Goal: Information Seeking & Learning: Learn about a topic

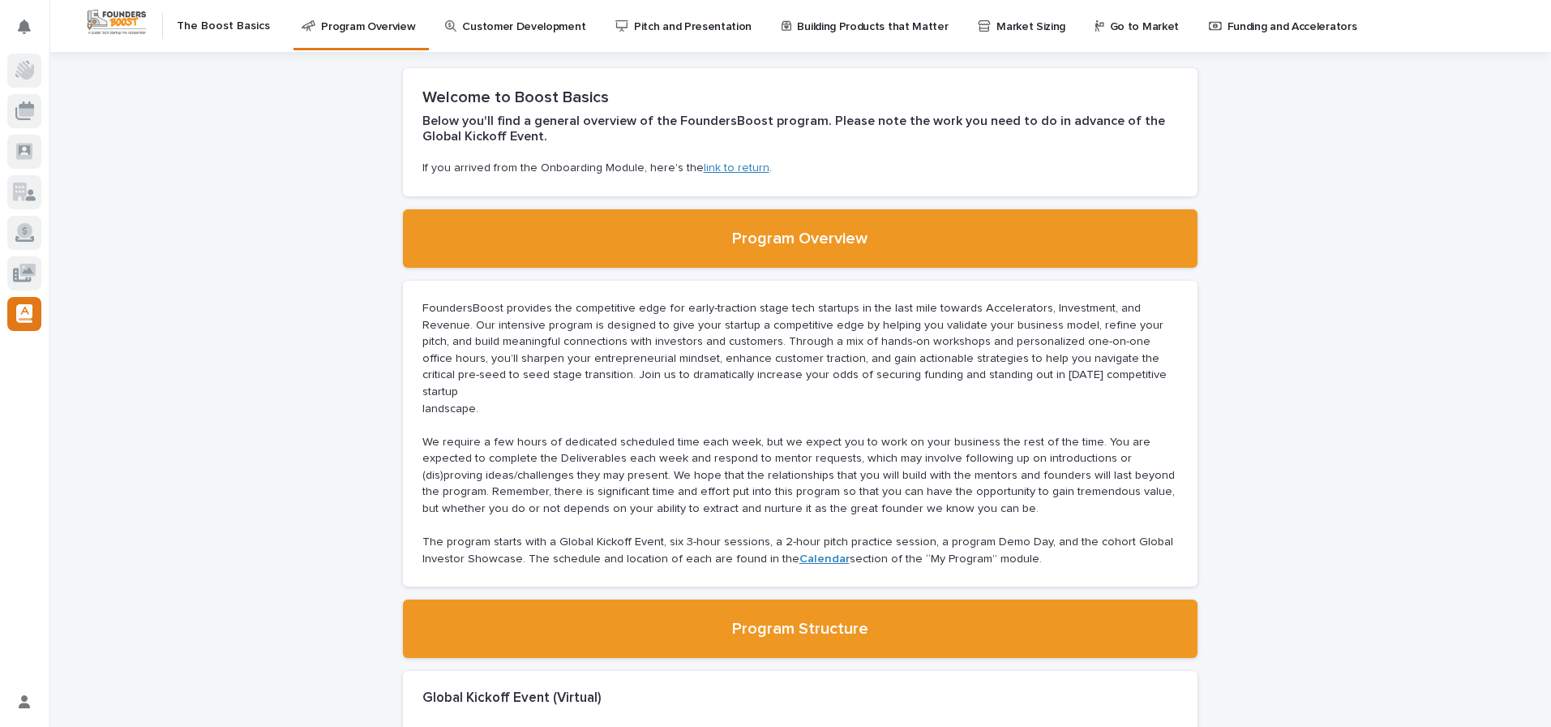
click at [543, 534] on p "The program starts with a Global Kickoff Event, six 3-hour sessions, a 2-hour p…" at bounding box center [801, 550] width 756 height 33
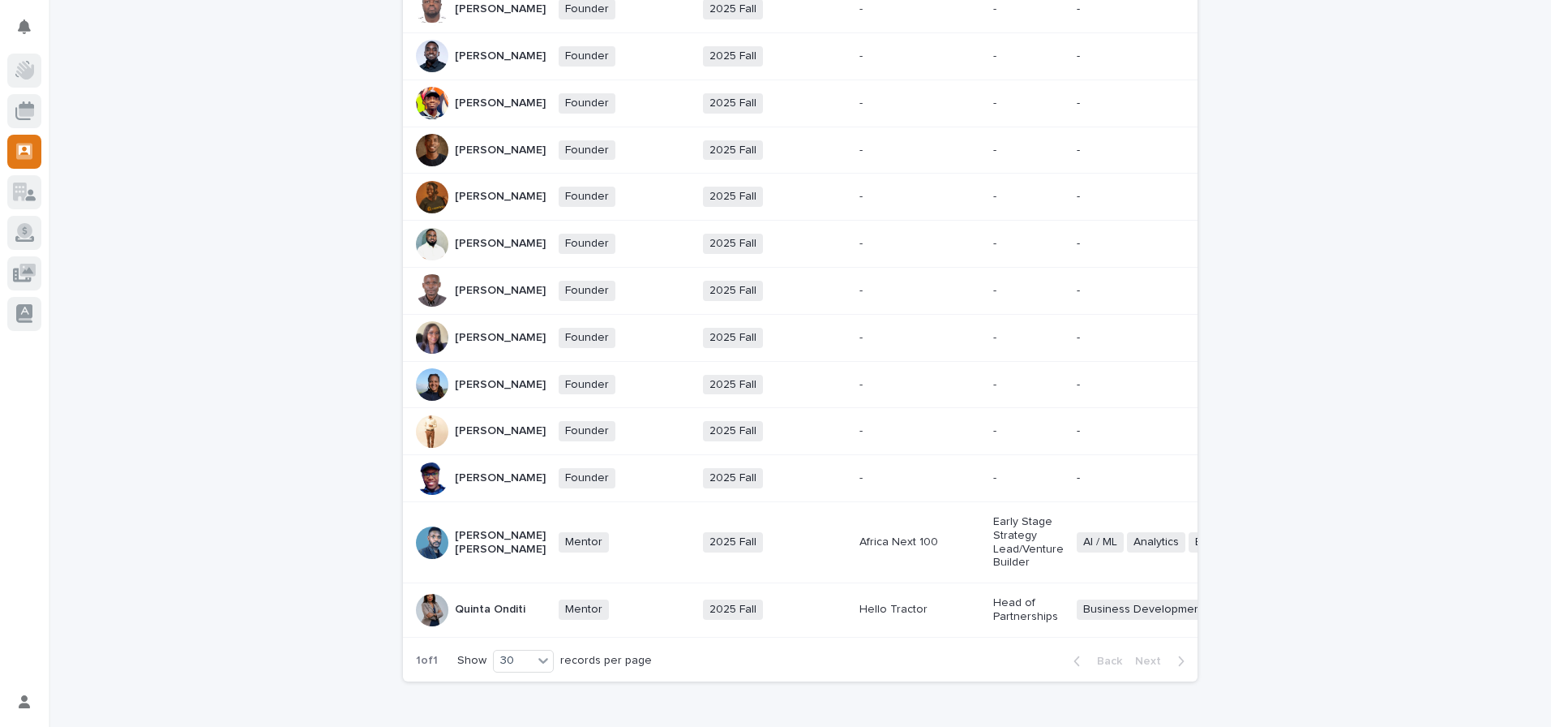
scroll to position [691, 0]
click at [486, 397] on div "Sarah Bitamazire" at bounding box center [500, 383] width 91 height 27
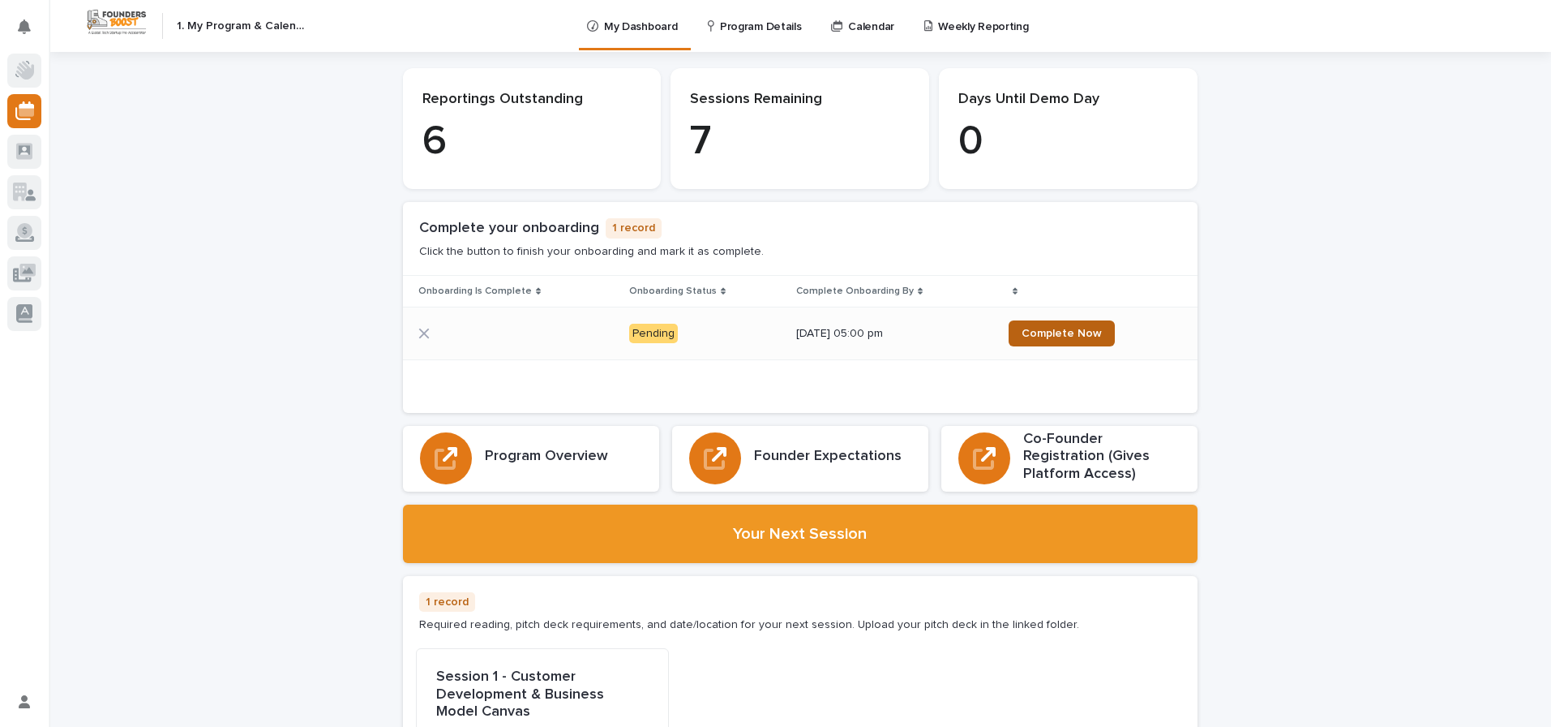
click at [1065, 336] on span "Complete Now" at bounding box center [1062, 333] width 80 height 11
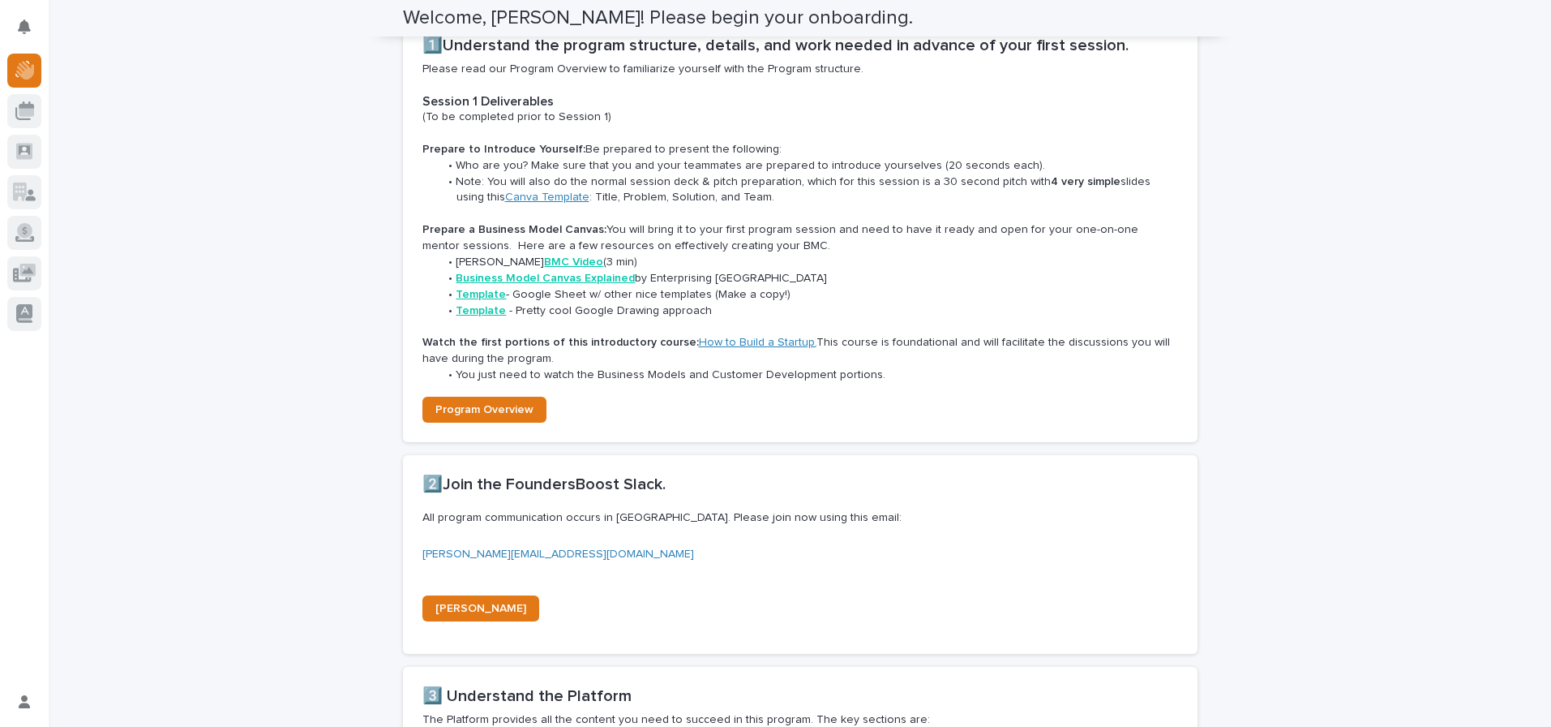
scroll to position [651, 0]
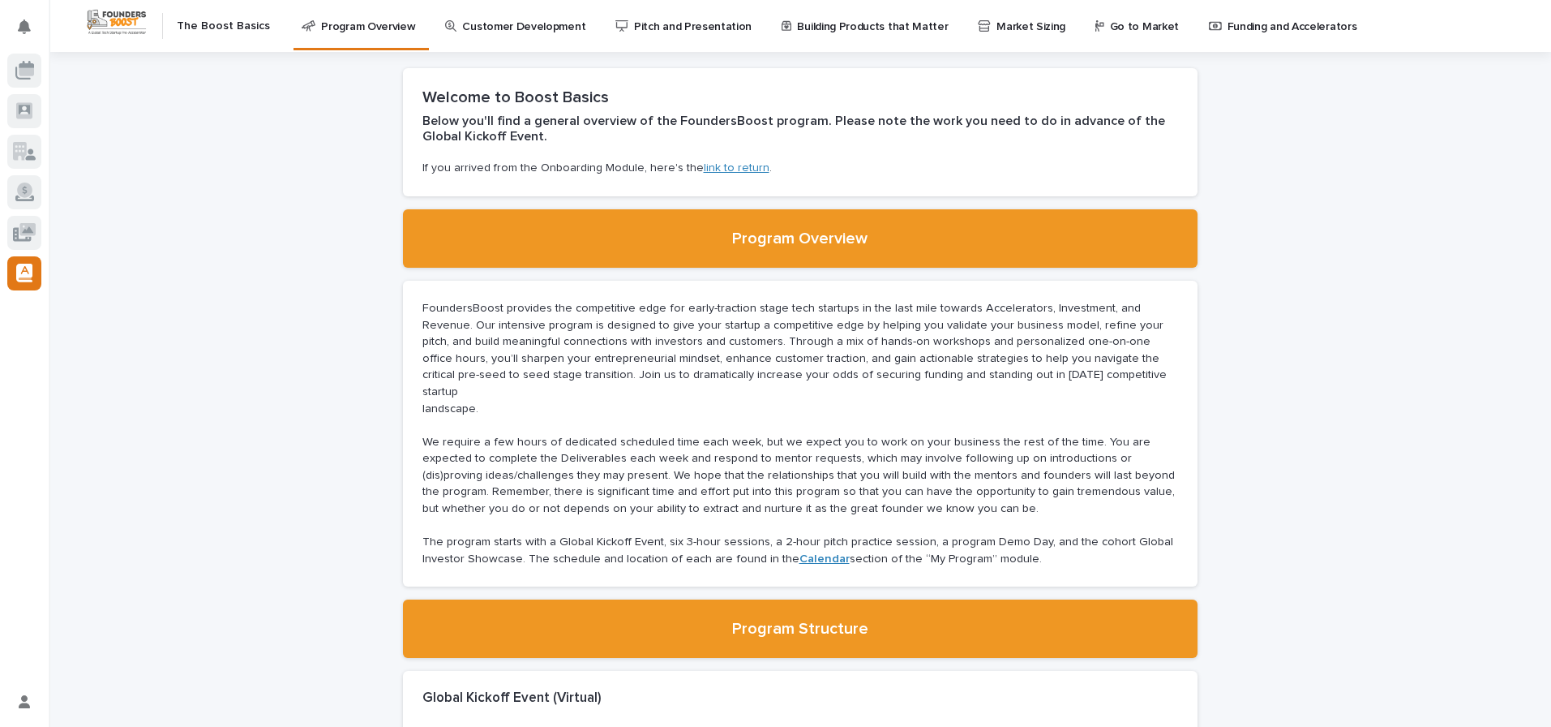
click at [488, 30] on p "Customer Development" at bounding box center [523, 17] width 123 height 34
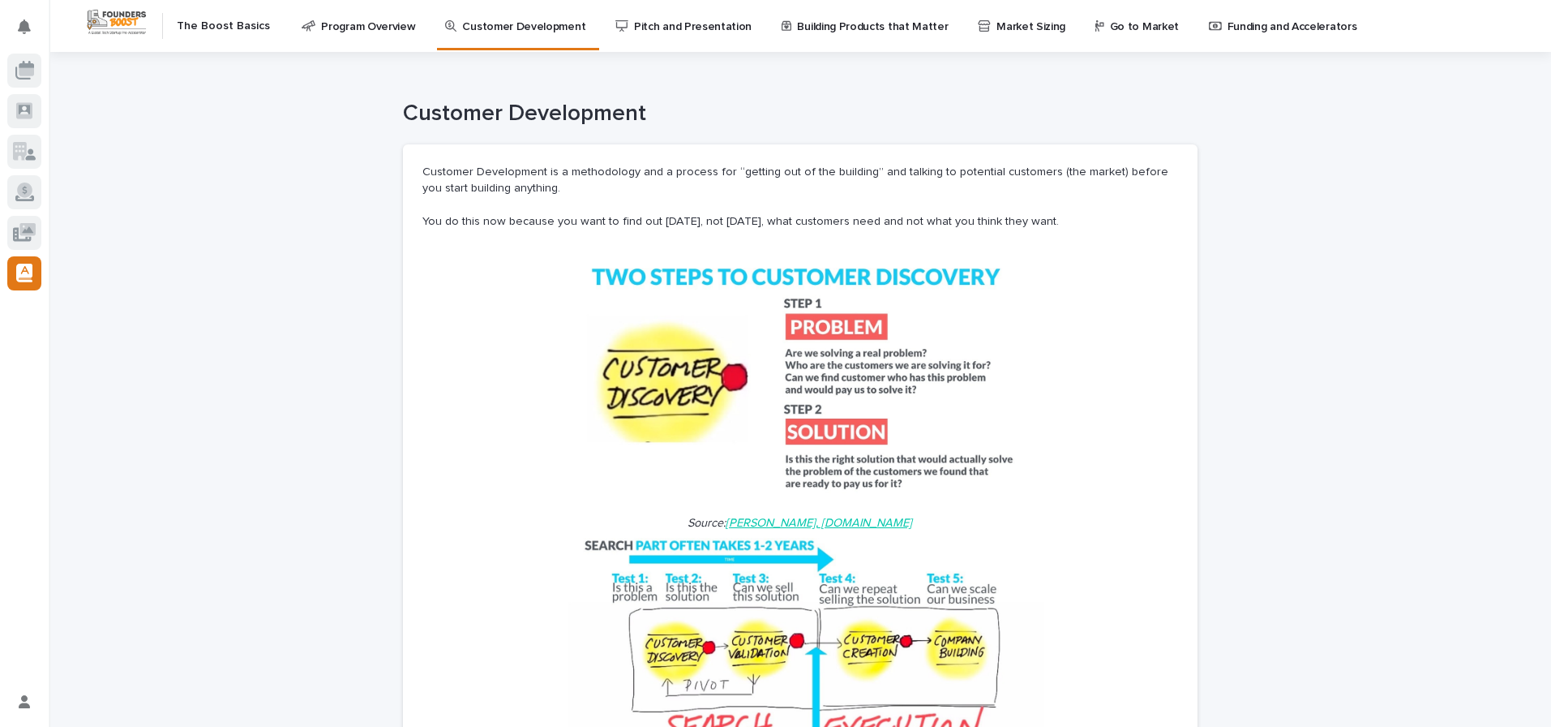
click at [1094, 40] on link "Go to Market" at bounding box center [1140, 25] width 92 height 50
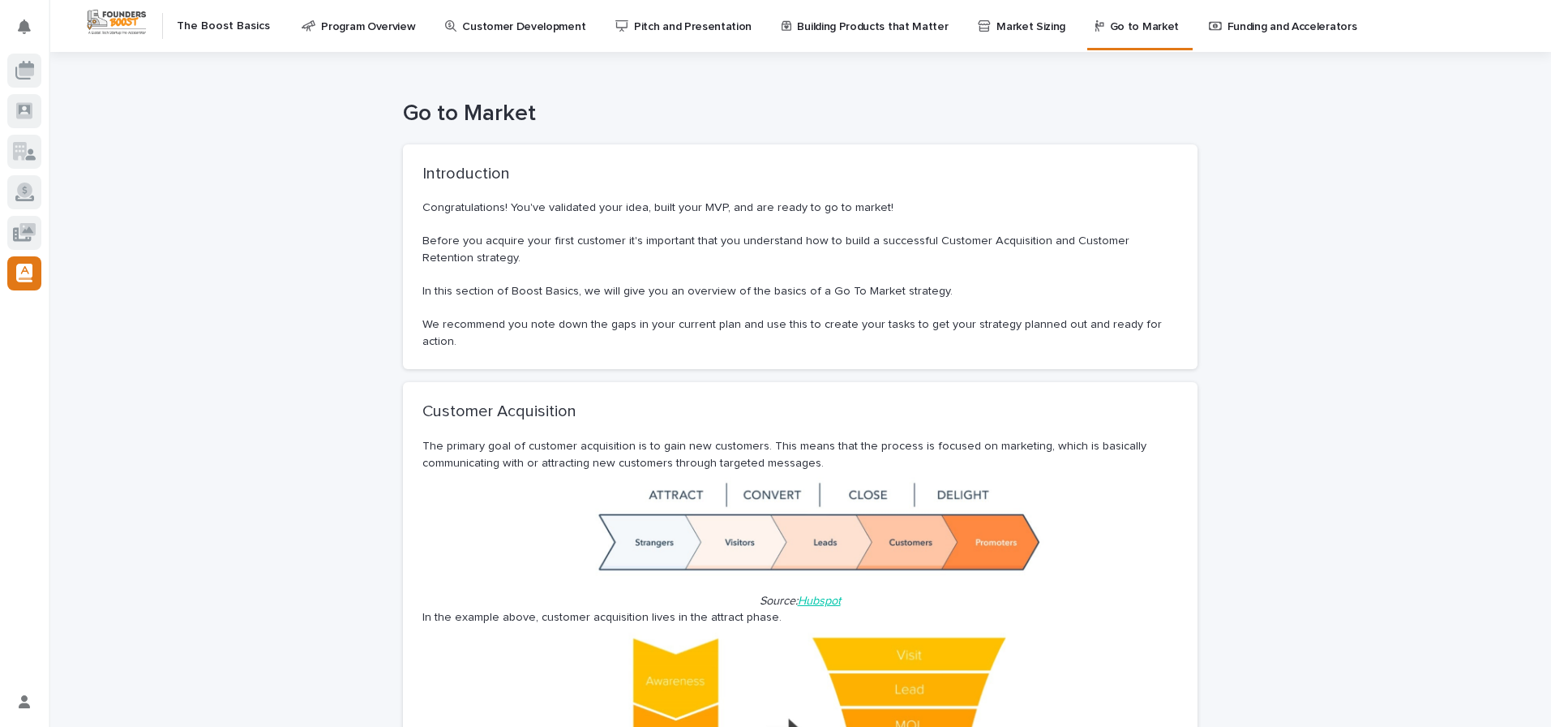
click at [1228, 27] on p "Funding and Accelerators" at bounding box center [1293, 17] width 130 height 34
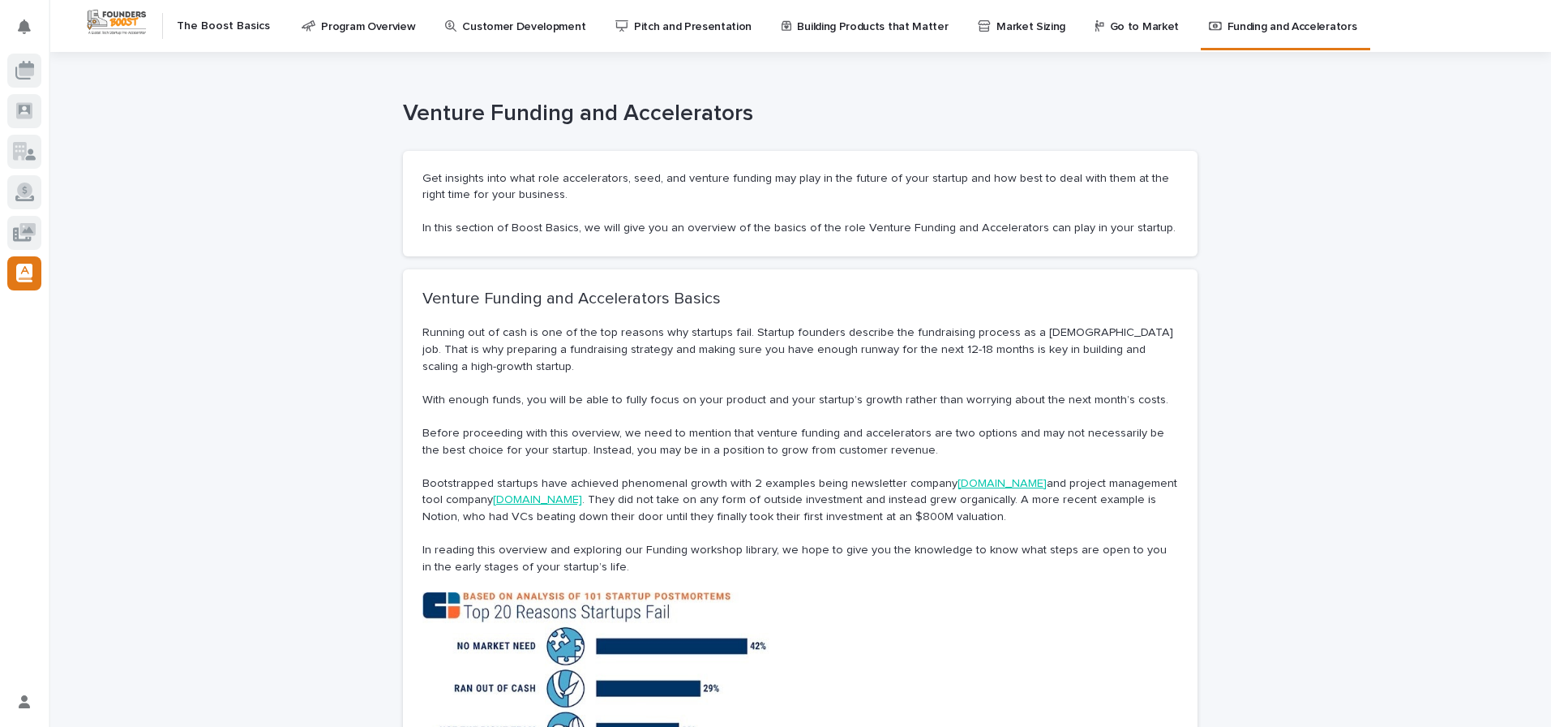
click at [644, 36] on link "Pitch and Presentation" at bounding box center [686, 25] width 145 height 50
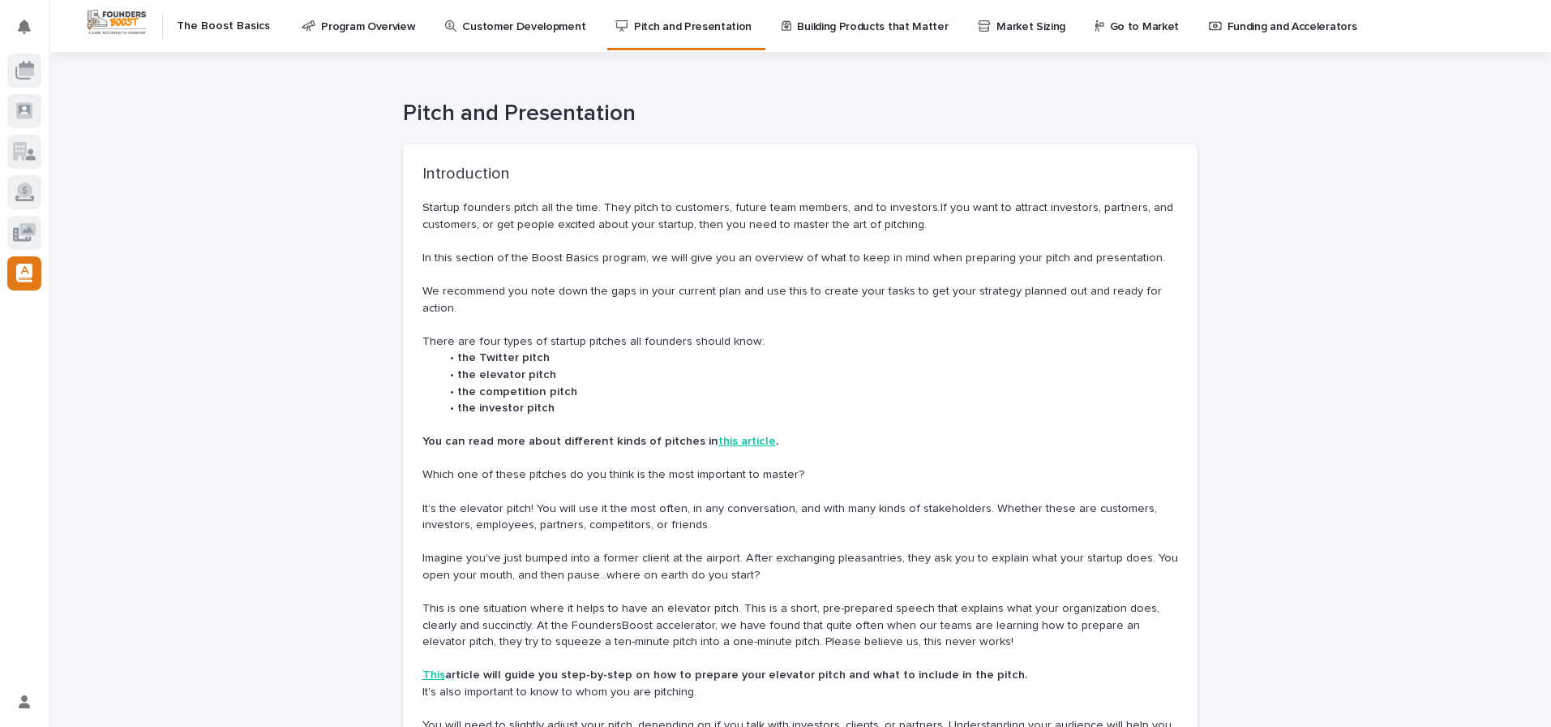
click at [522, 40] on link "Customer Development" at bounding box center [518, 25] width 149 height 50
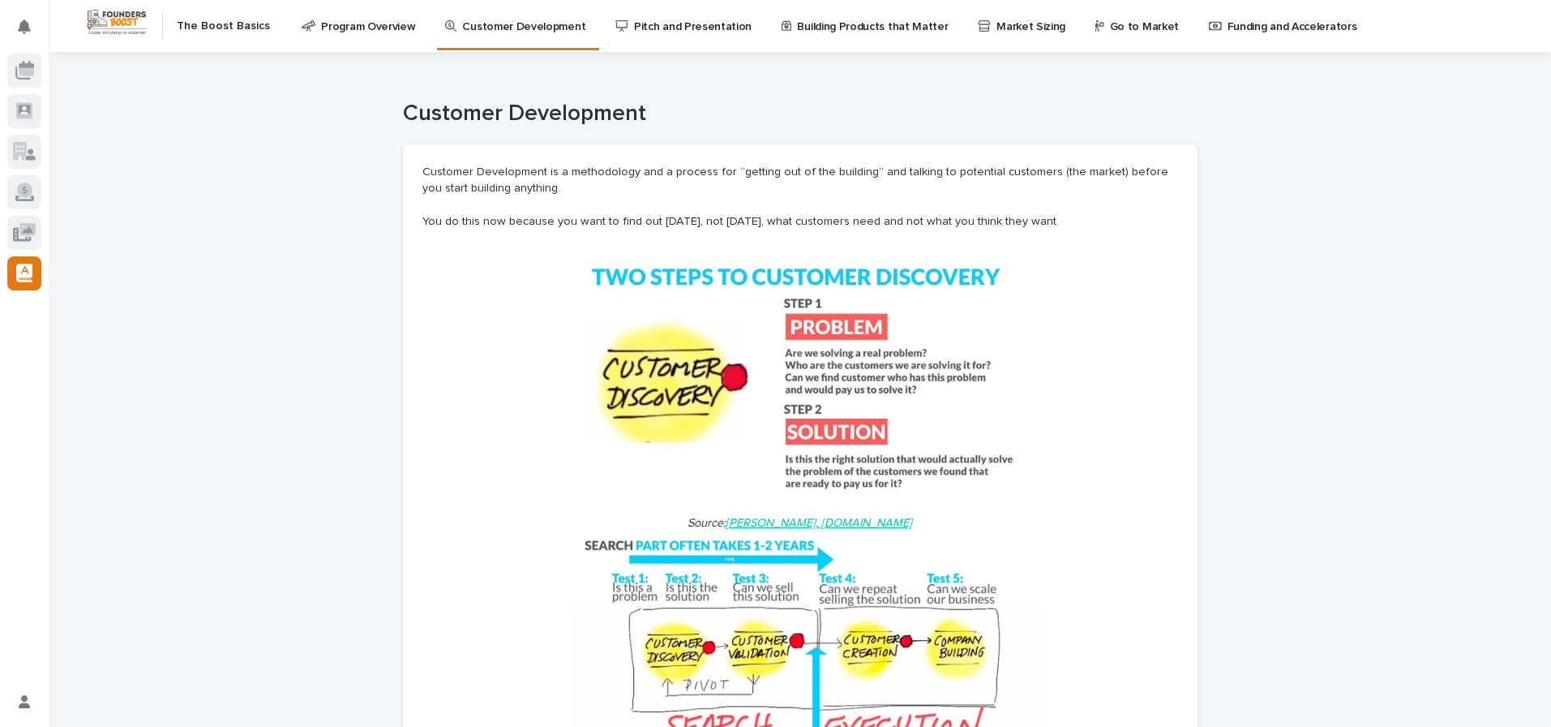
click at [311, 45] on link "Program Overview" at bounding box center [361, 25] width 123 height 50
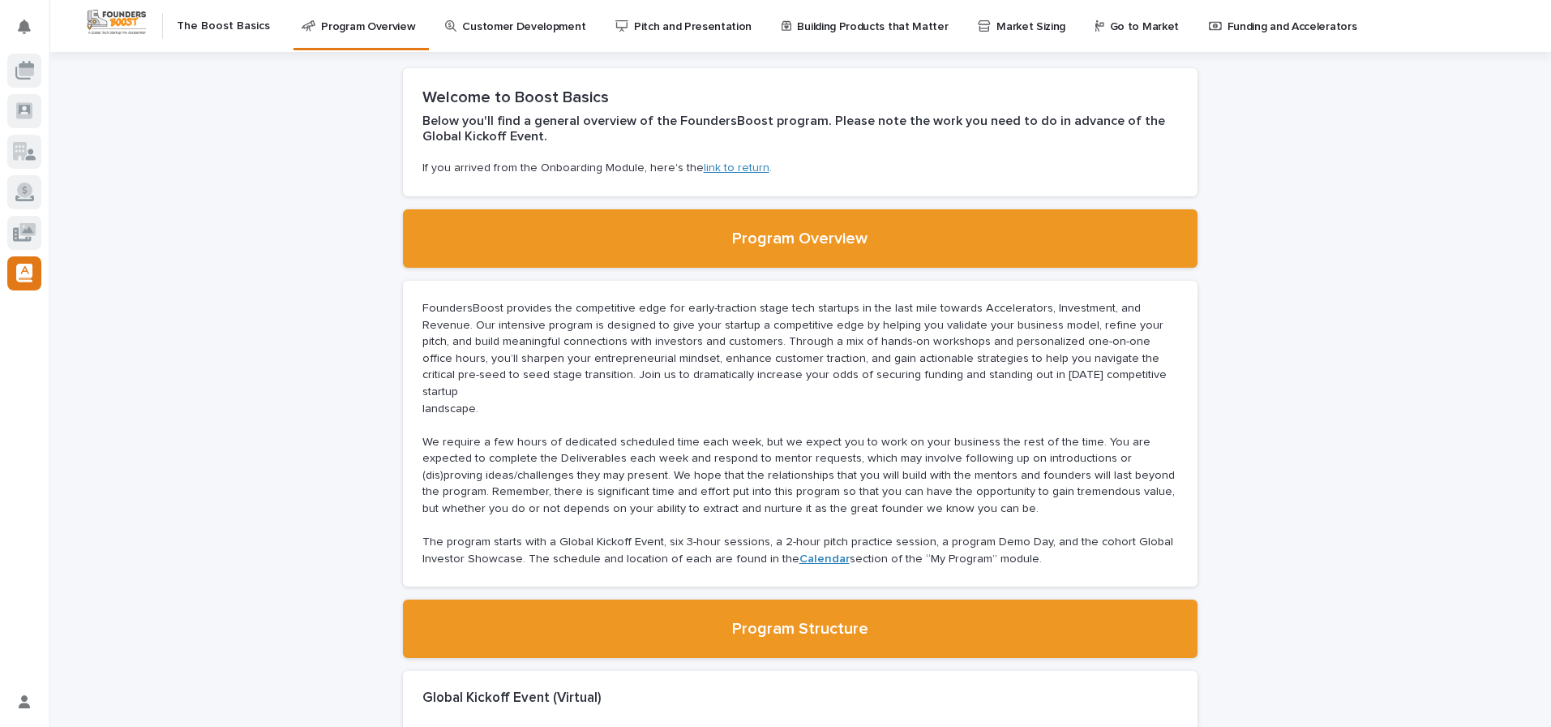
click at [230, 40] on div "The Boost Basics" at bounding box center [175, 26] width 189 height 54
